Goal: Find specific page/section: Find specific page/section

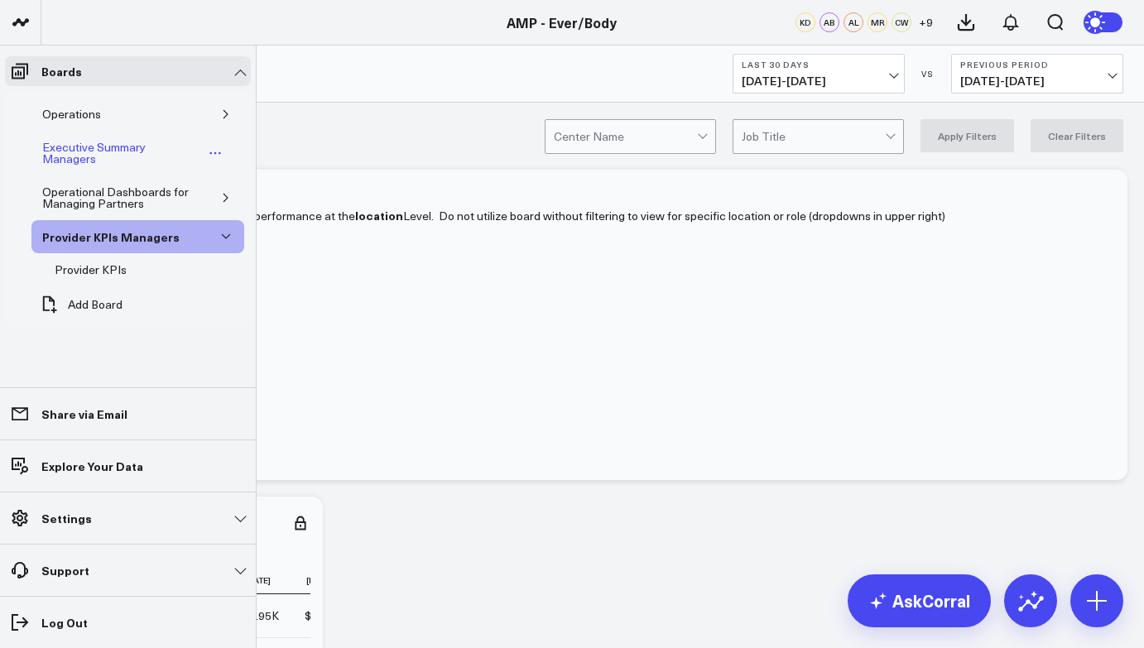
click at [95, 145] on div "Executive Summary Managers" at bounding box center [121, 152] width 166 height 31
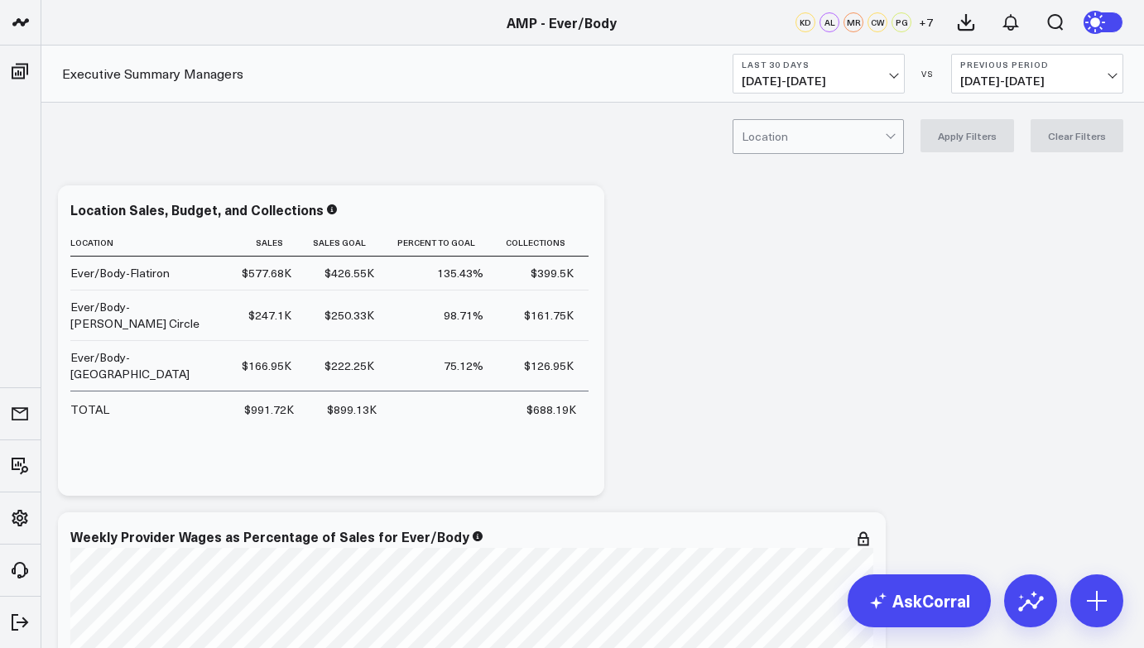
click at [818, 63] on b "Last 30 Days" at bounding box center [818, 65] width 154 height 10
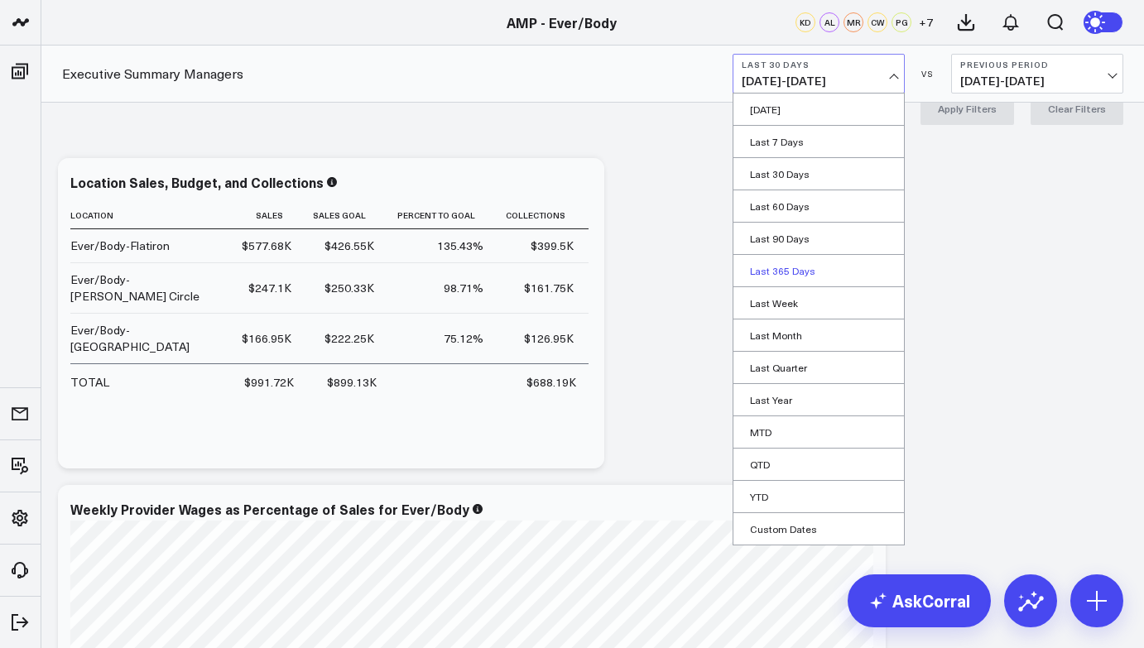
scroll to position [54, 0]
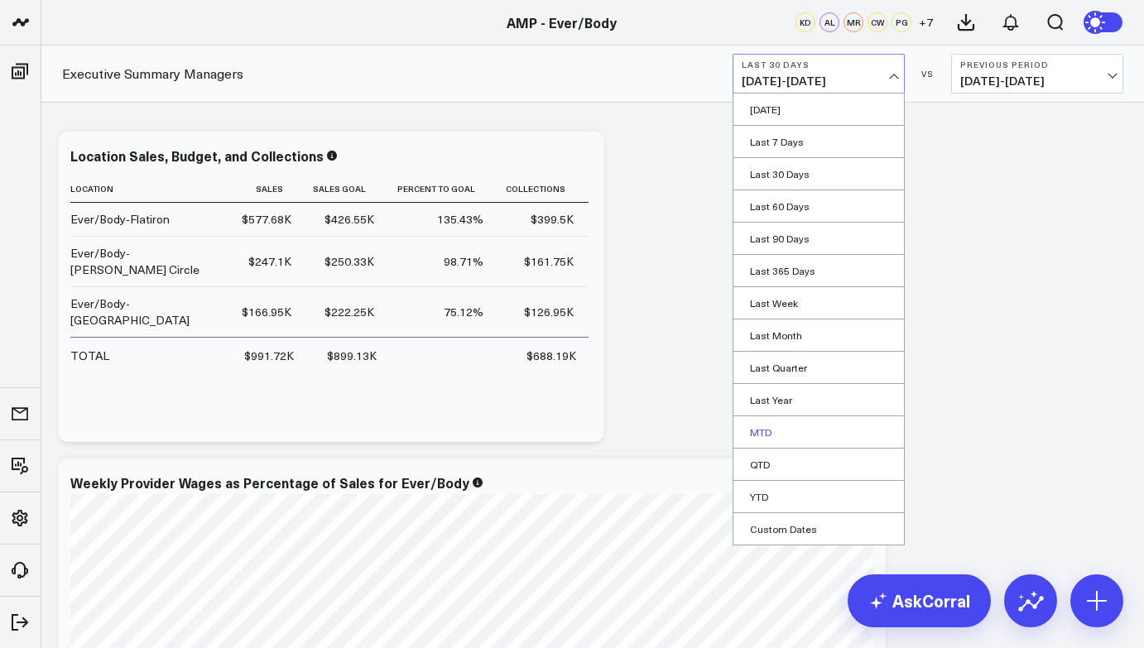
click at [770, 418] on link "MTD" at bounding box center [818, 431] width 170 height 31
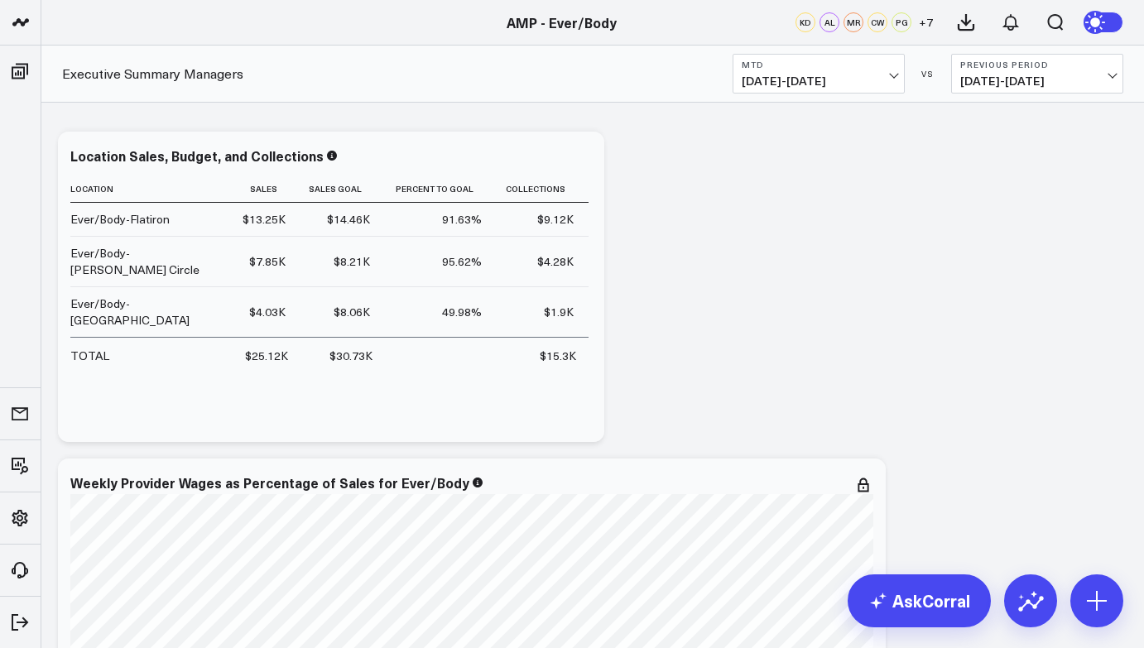
click at [800, 54] on button "MTD [DATE] - [DATE]" at bounding box center [818, 74] width 172 height 40
